Goal: Task Accomplishment & Management: Use online tool/utility

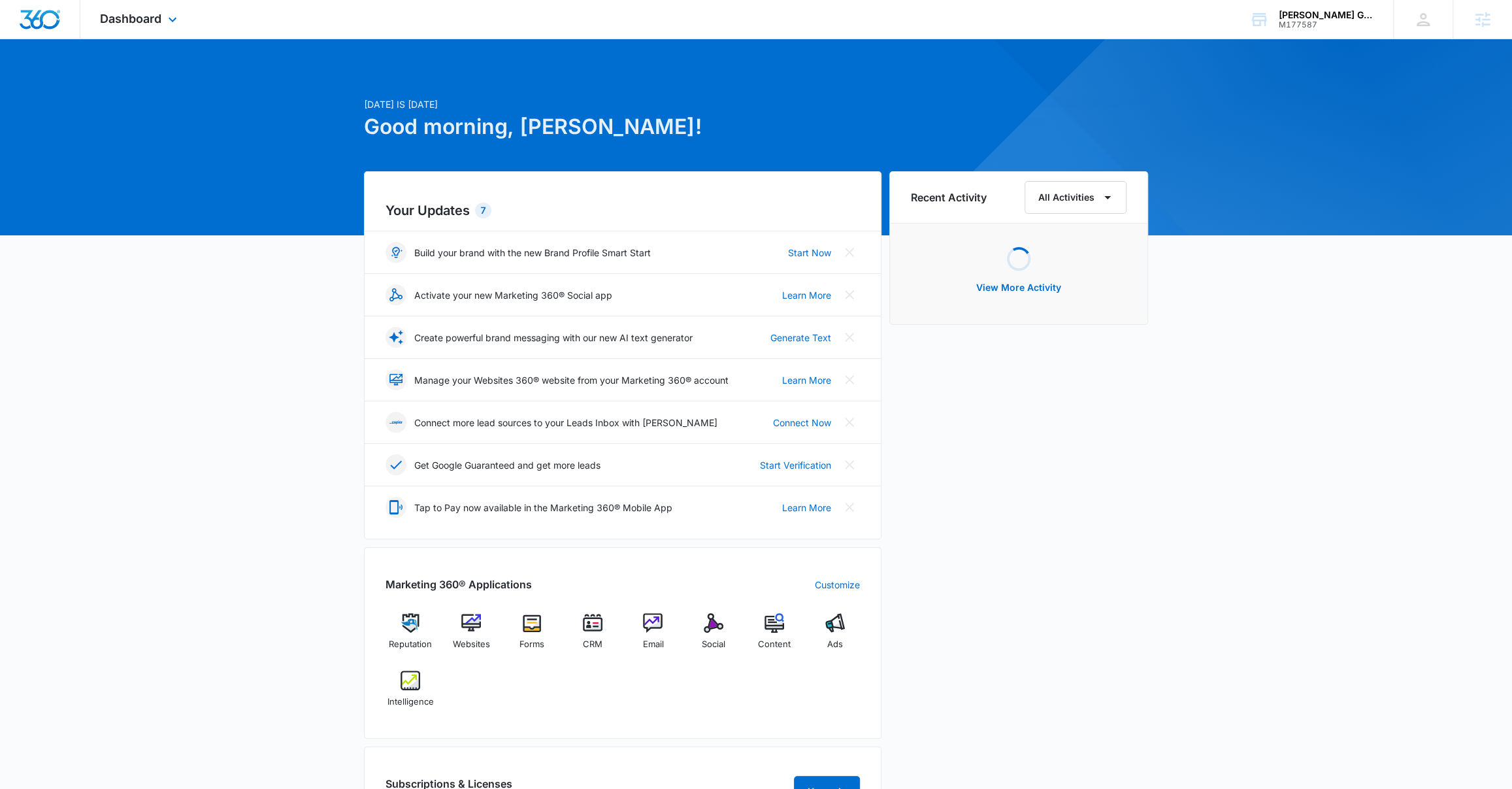
click at [156, 9] on div "Dashboard Apps Reputation Websites Forms CRM Email Social Content Ads Intellige…" at bounding box center [140, 19] width 119 height 39
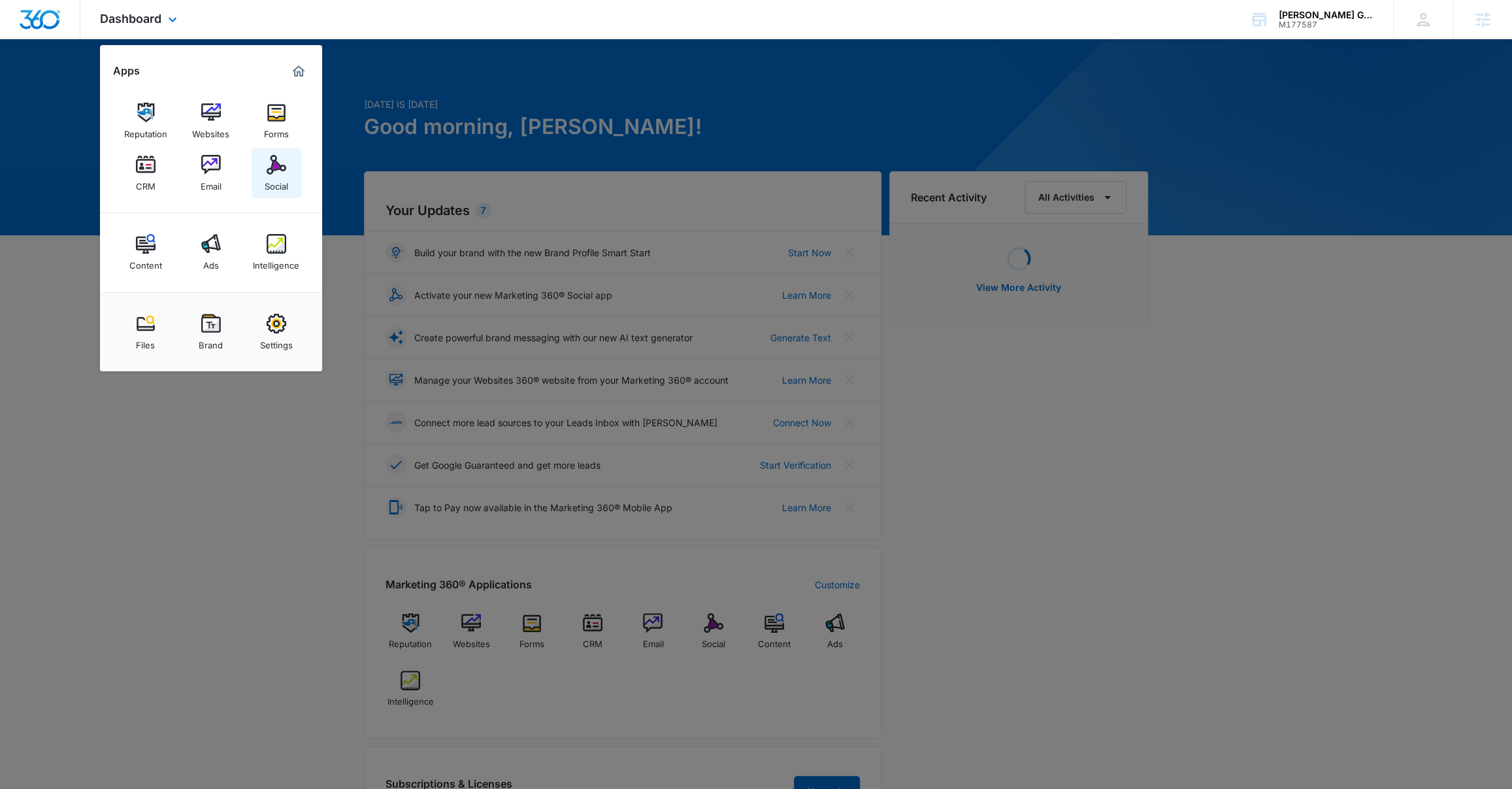
click at [273, 175] on div "Social" at bounding box center [276, 183] width 24 height 17
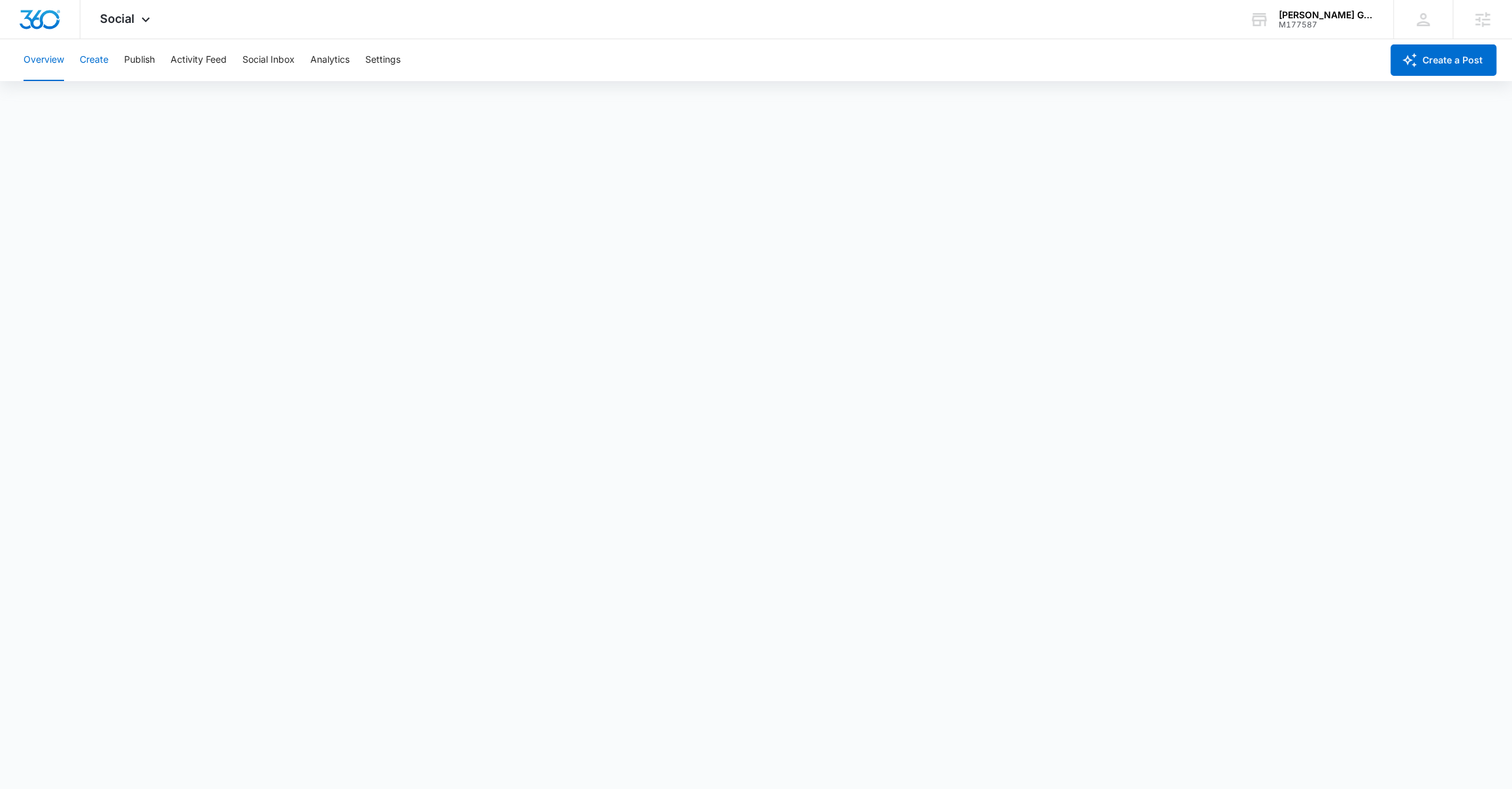
click at [97, 61] on button "Create" at bounding box center [94, 60] width 28 height 42
click at [380, 59] on button "Settings" at bounding box center [382, 60] width 35 height 42
click at [132, 62] on button "Publish" at bounding box center [139, 60] width 30 height 42
click at [324, 64] on button "Analytics" at bounding box center [329, 60] width 39 height 42
click at [131, 103] on button "Insights" at bounding box center [126, 100] width 33 height 37
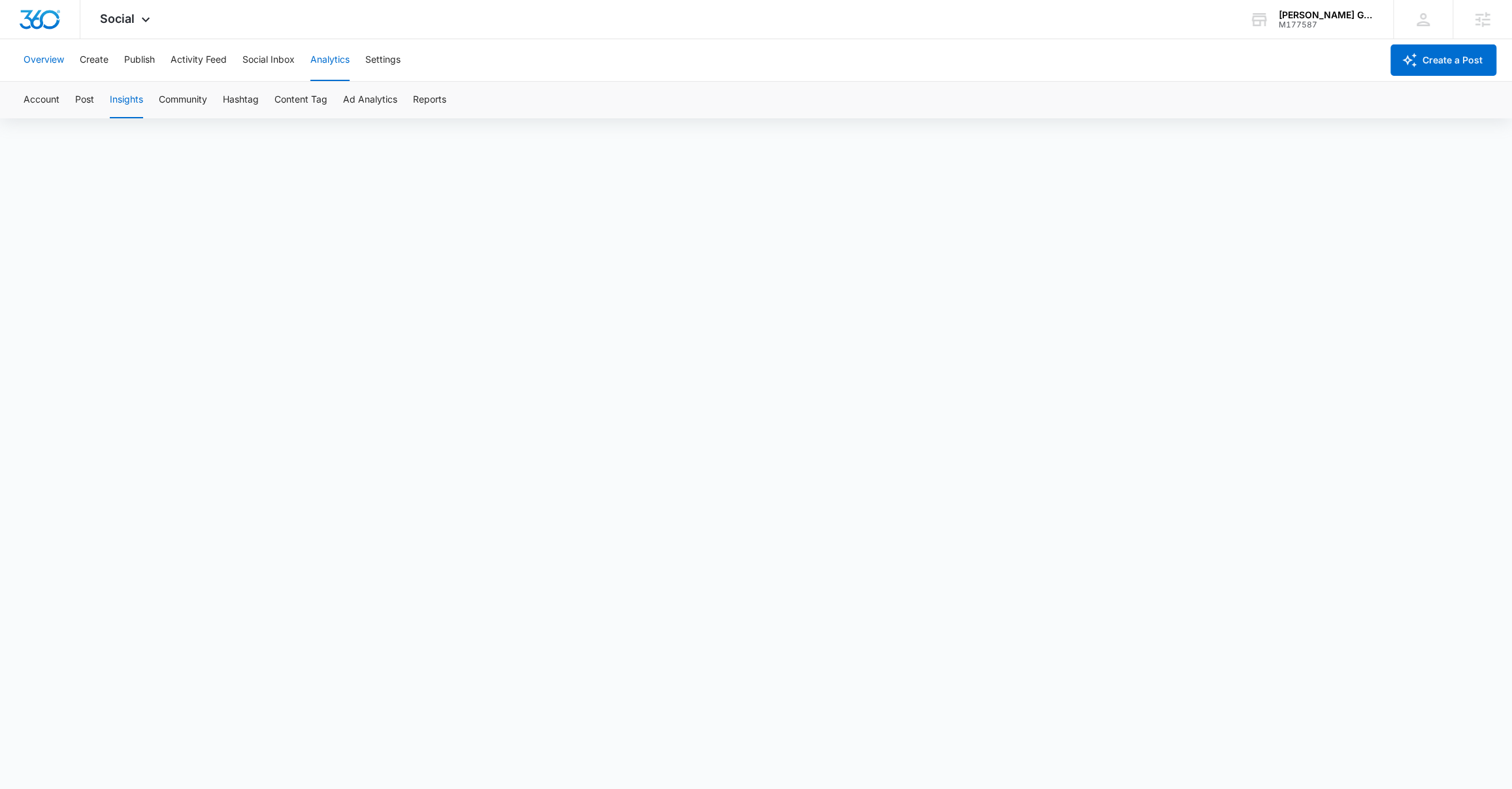
click at [49, 63] on button "Overview" at bounding box center [44, 60] width 41 height 42
click at [109, 60] on div "Overview Create Publish Activity Feed Social Inbox Analytics Settings" at bounding box center [699, 60] width 1366 height 42
click at [130, 56] on button "Publish" at bounding box center [139, 60] width 30 height 42
click at [98, 102] on button "Schedules" at bounding box center [100, 100] width 45 height 37
click at [60, 98] on button "Calendar" at bounding box center [43, 100] width 39 height 37
